Goal: Task Accomplishment & Management: Manage account settings

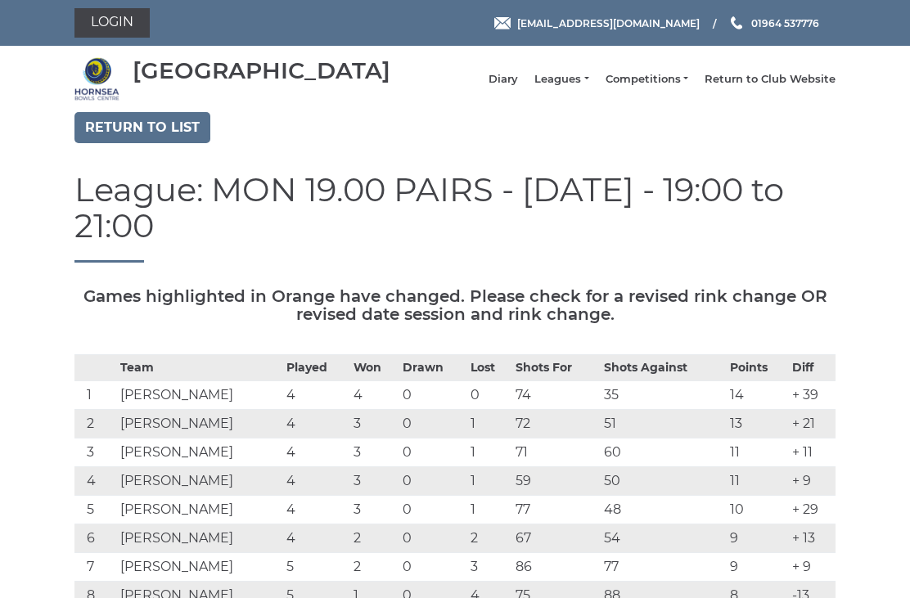
scroll to position [84, 0]
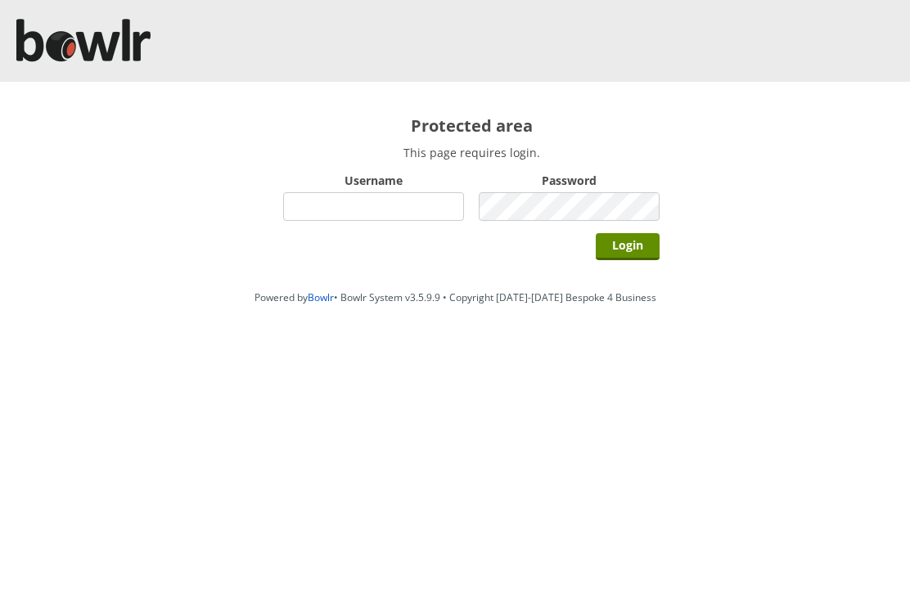
click at [389, 208] on input "Username" at bounding box center [373, 206] width 181 height 29
type input "Hornseaindoorbowlsclub"
click at [630, 254] on input "Login" at bounding box center [628, 246] width 64 height 27
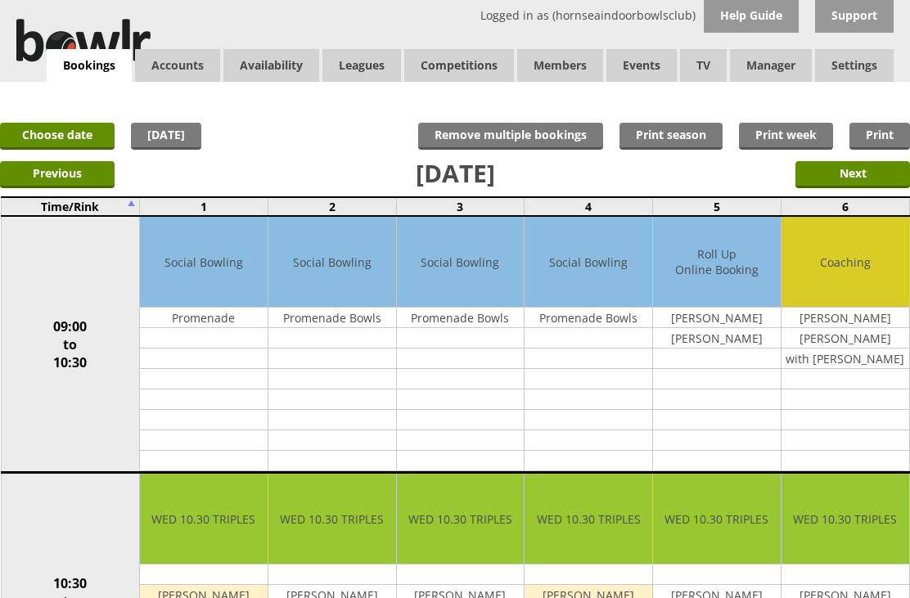
click at [0, 0] on link "Members list" at bounding box center [0, 0] width 0 height 0
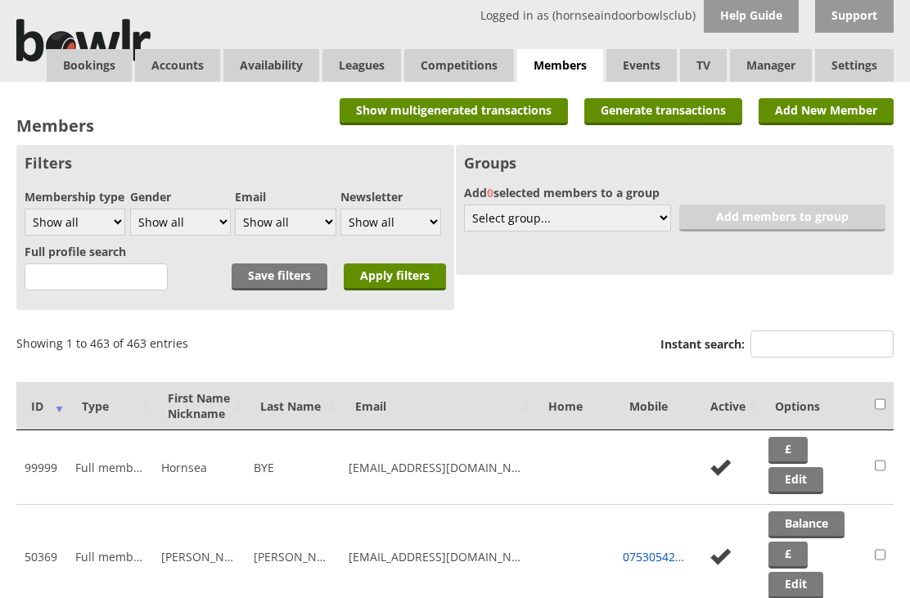
click at [88, 283] on input "text" at bounding box center [96, 277] width 143 height 27
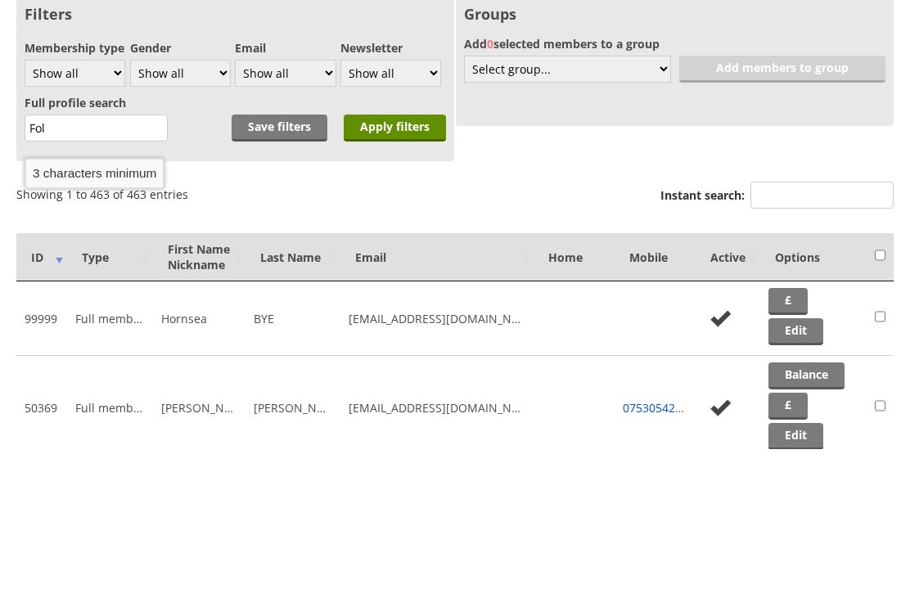
type input "Fol"
click at [395, 264] on input "Apply filters" at bounding box center [395, 277] width 102 height 27
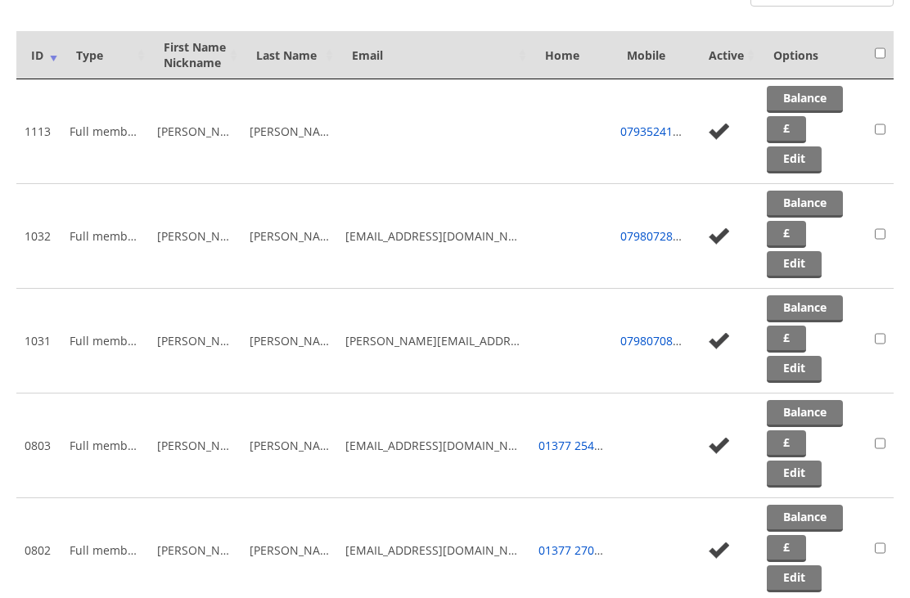
scroll to position [351, 0]
click at [793, 483] on link "Edit" at bounding box center [794, 474] width 55 height 27
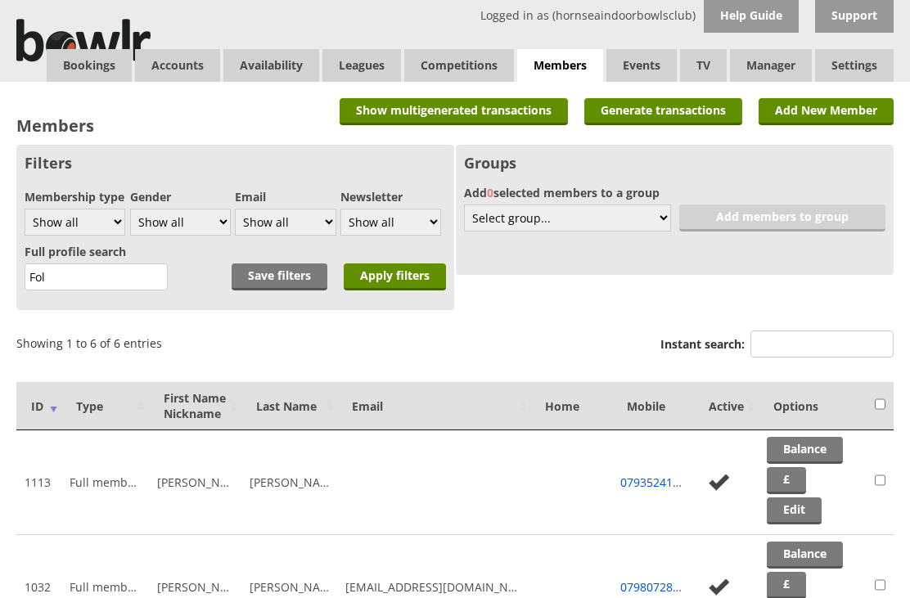
click at [796, 516] on link "Edit" at bounding box center [794, 511] width 55 height 27
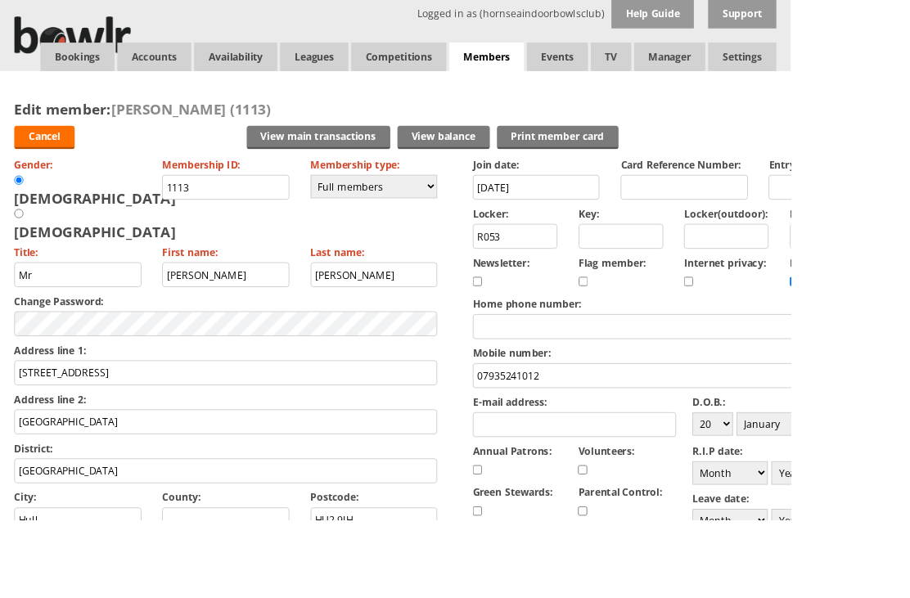
click at [52, 157] on link "Cancel" at bounding box center [51, 158] width 70 height 27
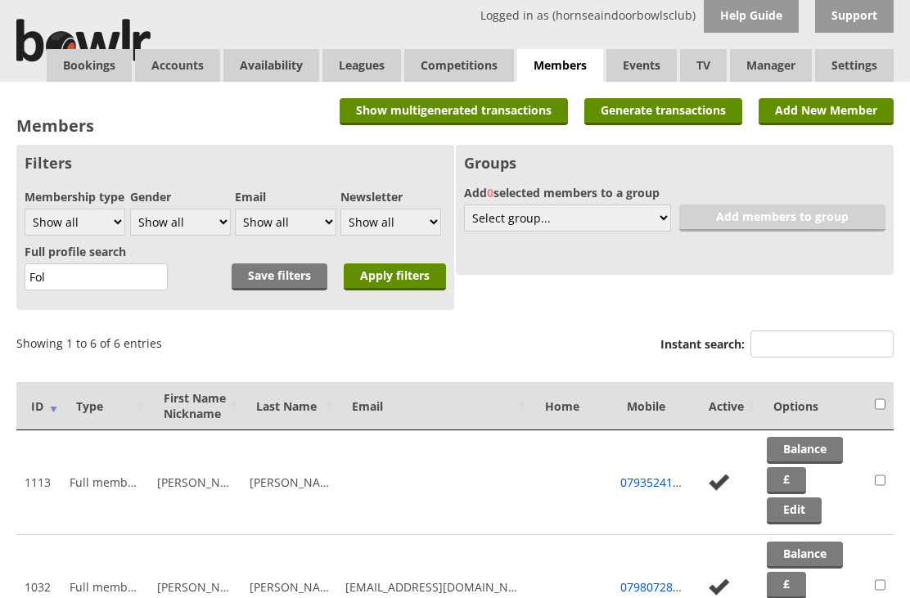
scroll to position [149, 0]
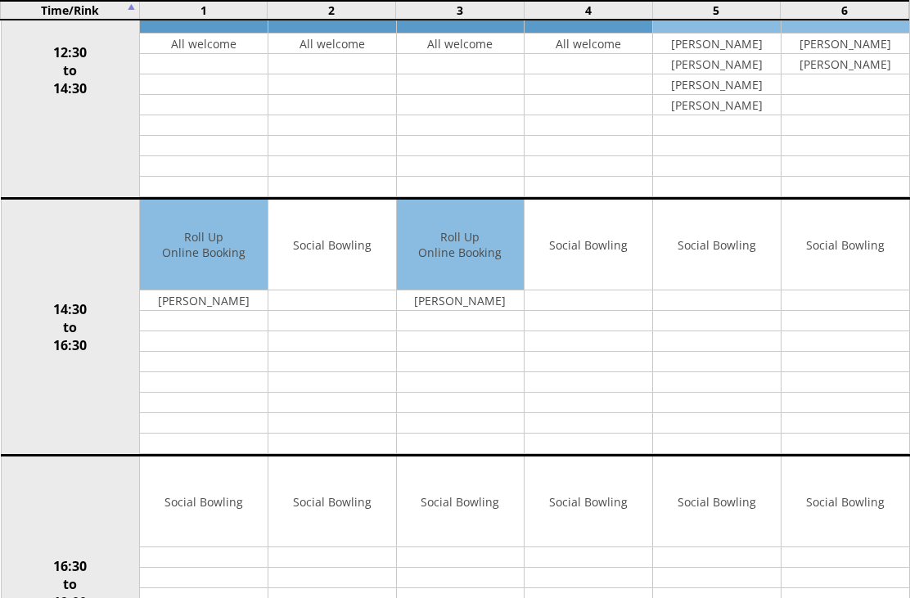
scroll to position [787, 0]
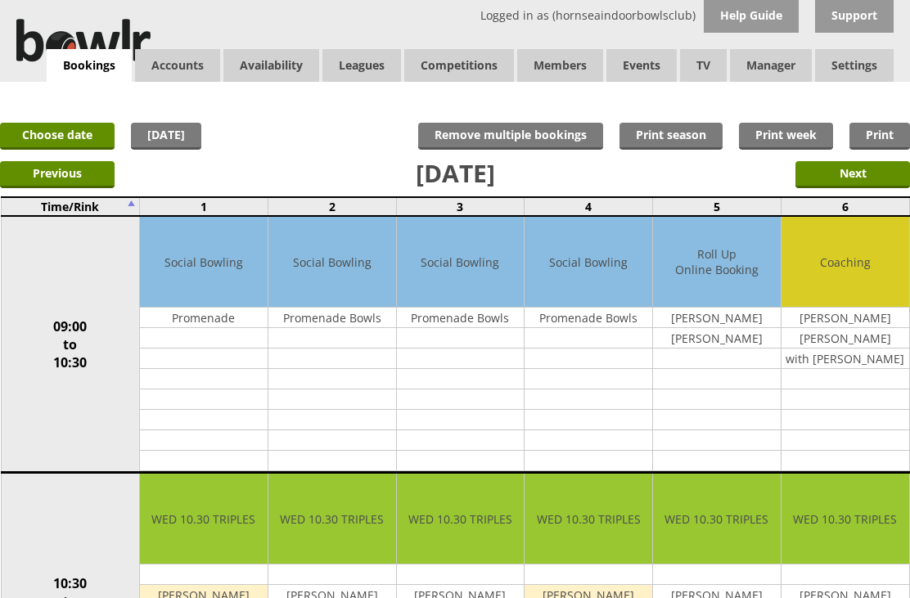
click at [0, 0] on link "Log Out" at bounding box center [0, 0] width 0 height 0
